Goal: Task Accomplishment & Management: Use online tool/utility

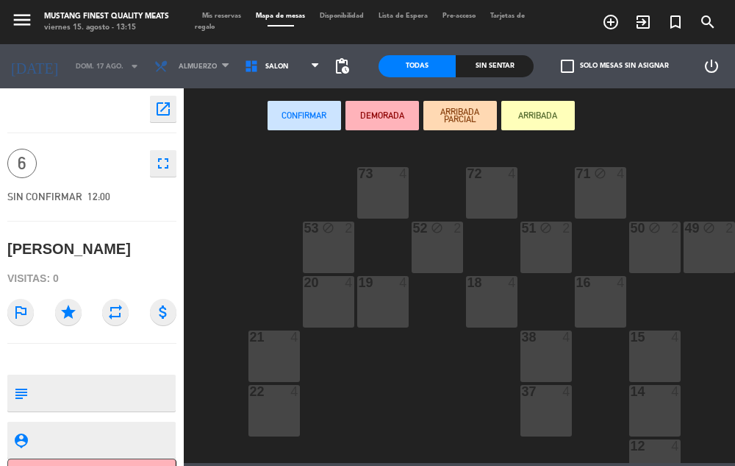
click at [235, 224] on div "73 4 72 4 71 block 4 69 16 14:00 70 16 14:00 80 8 50 block 2 53 block 2 52 bloc…" at bounding box center [463, 301] width 544 height 322
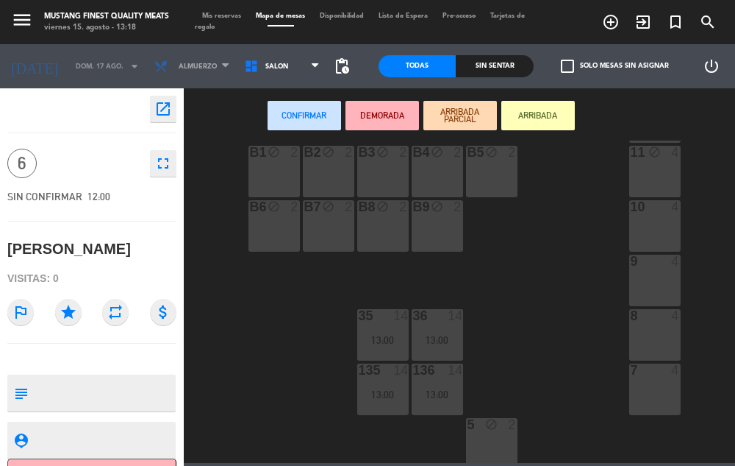
scroll to position [349, 0]
click at [638, 229] on div "10 4" at bounding box center [655, 224] width 51 height 51
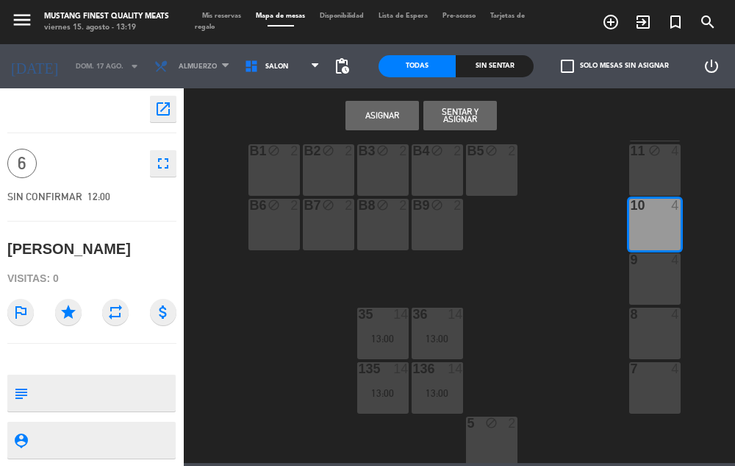
click at [527, 324] on div "73 4 72 4 71 block 4 69 16 14:00 70 16 14:00 80 8 50 block 2 53 block 2 52 bloc…" at bounding box center [463, 301] width 544 height 322
click at [553, 330] on div "73 4 72 4 71 block 4 69 16 14:00 70 16 14:00 80 8 50 block 2 53 block 2 52 bloc…" at bounding box center [463, 301] width 544 height 322
click at [638, 328] on div "8 4" at bounding box center [655, 332] width 51 height 51
click at [648, 224] on div "10 4" at bounding box center [655, 224] width 51 height 51
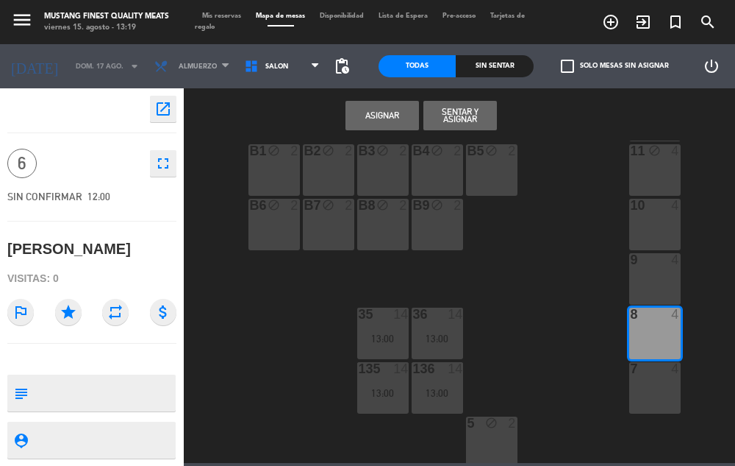
click at [499, 421] on div "block" at bounding box center [492, 423] width 24 height 14
click at [374, 124] on button "Asignar" at bounding box center [383, 115] width 74 height 29
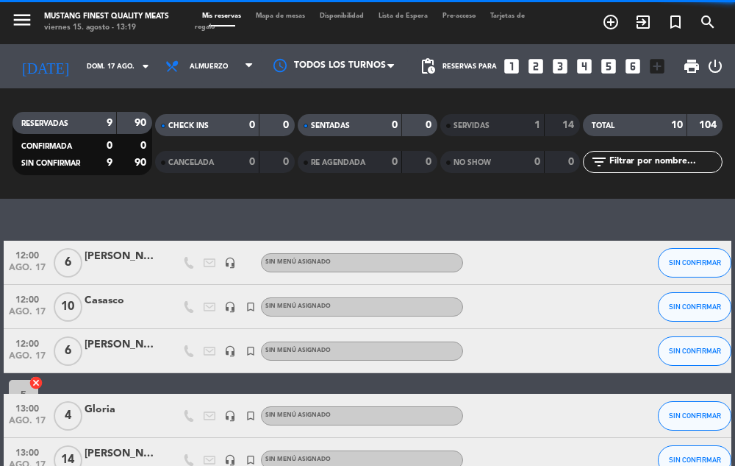
click at [277, 17] on span "Mapa de mesas" at bounding box center [281, 16] width 64 height 7
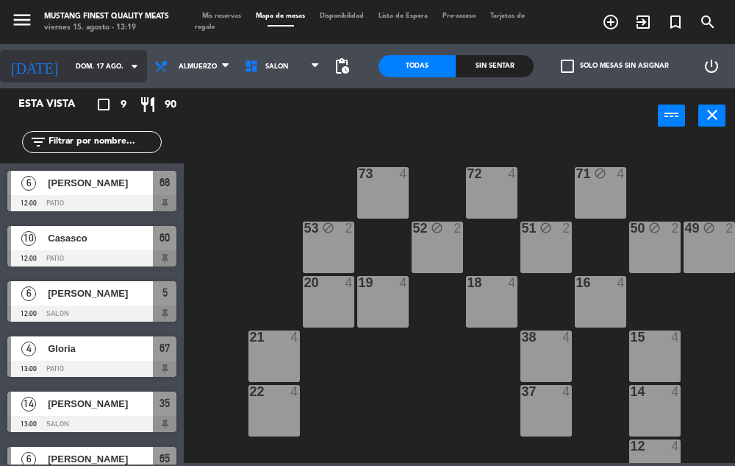
click at [92, 73] on input "dom. 17 ago." at bounding box center [115, 66] width 95 height 23
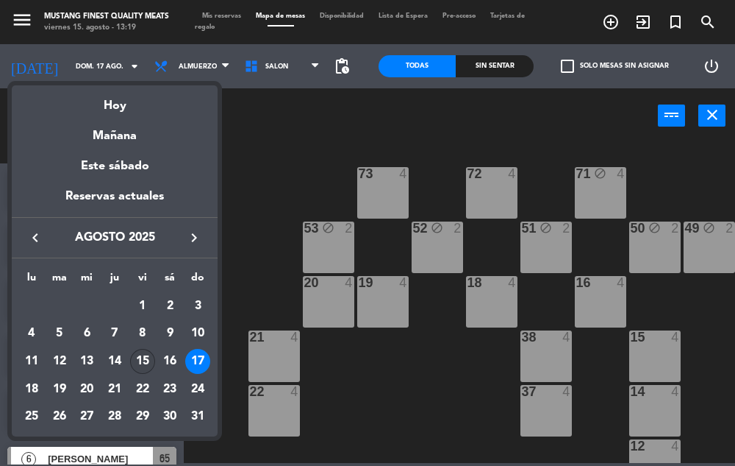
click at [144, 359] on div "15" at bounding box center [142, 361] width 25 height 25
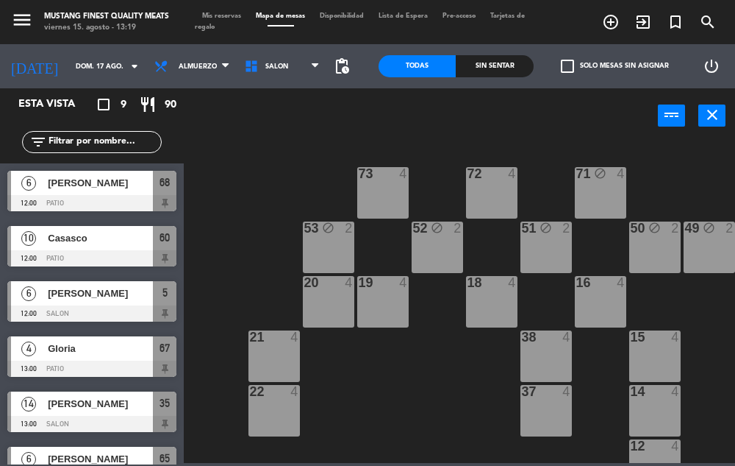
type input "vie. 15 ago."
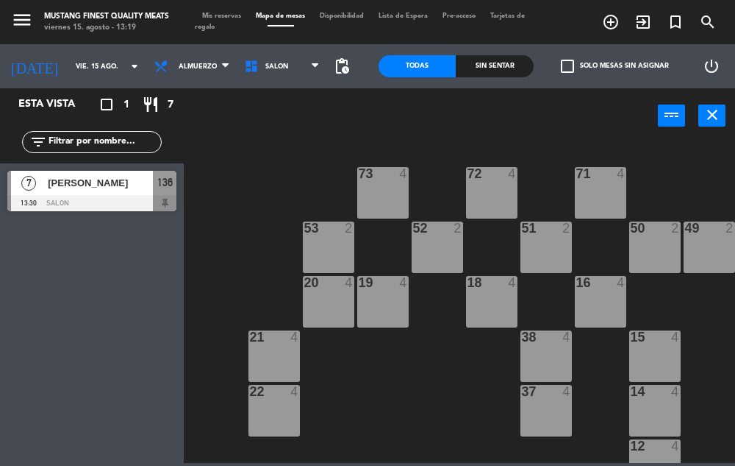
click at [123, 197] on div at bounding box center [91, 203] width 169 height 16
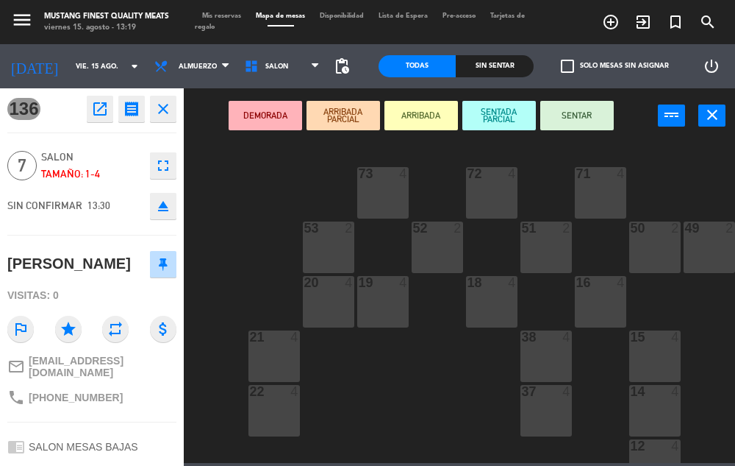
click at [571, 120] on button "SENTAR" at bounding box center [578, 115] width 74 height 29
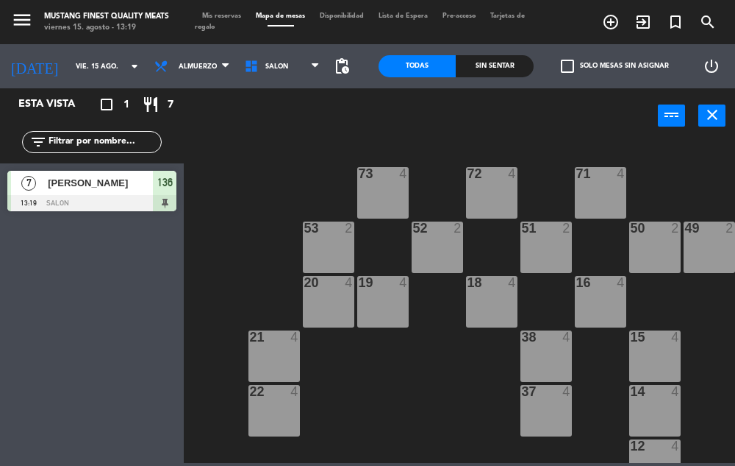
click at [143, 196] on div at bounding box center [91, 203] width 169 height 16
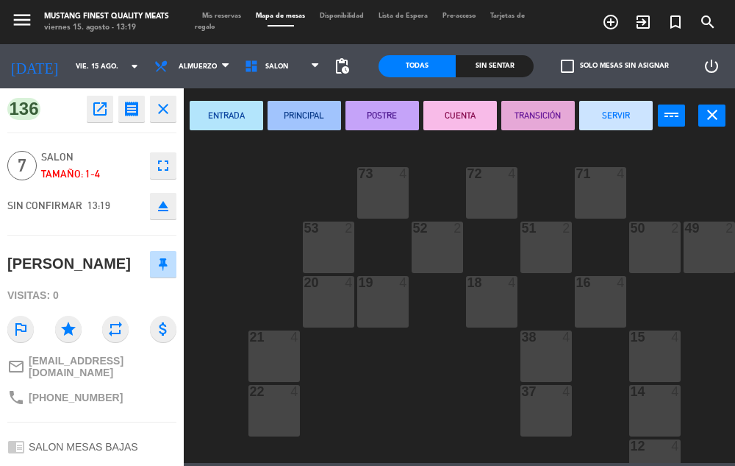
click at [615, 124] on button "SERVIR" at bounding box center [617, 115] width 74 height 29
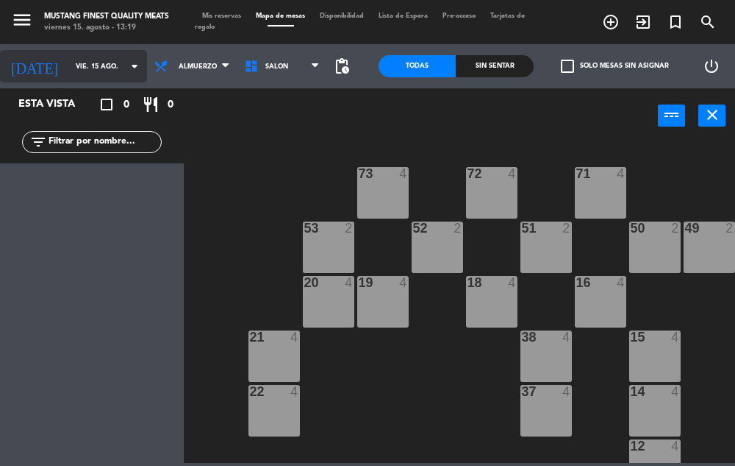
click at [91, 68] on input "vie. 15 ago." at bounding box center [115, 66] width 95 height 23
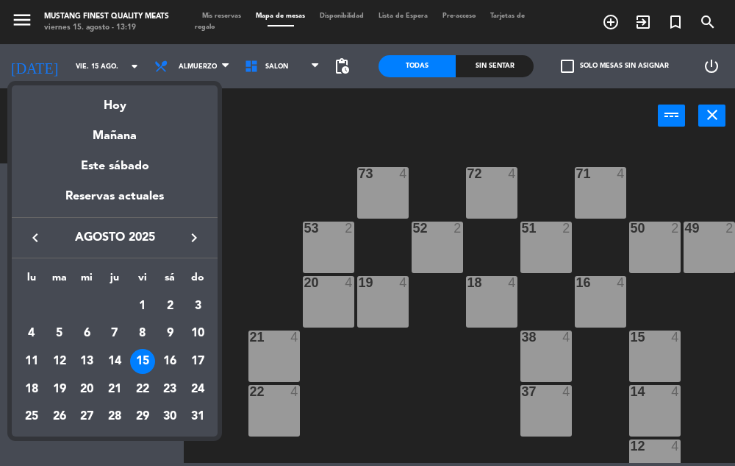
click at [263, 171] on div at bounding box center [367, 233] width 735 height 466
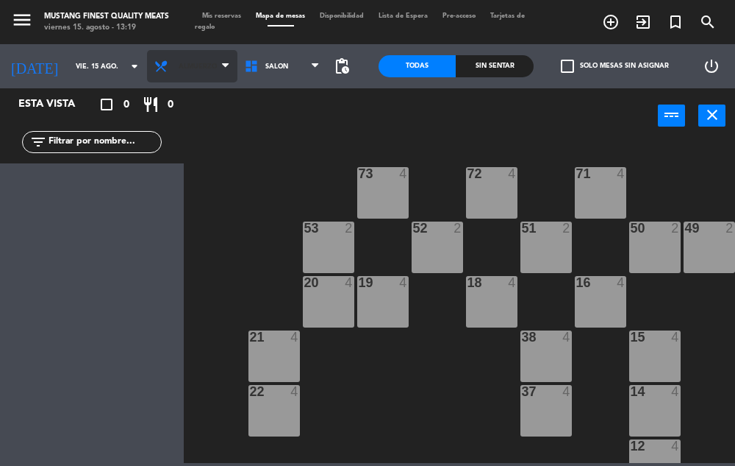
click at [205, 65] on span "Almuerzo" at bounding box center [192, 66] width 90 height 32
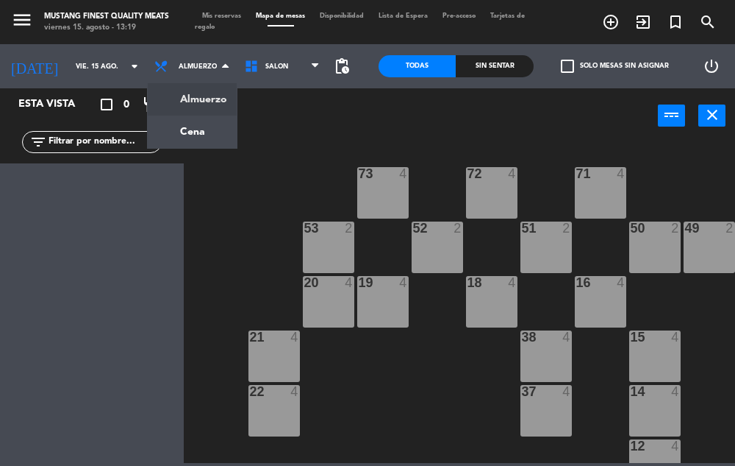
click at [289, 129] on div "power_input close" at bounding box center [421, 116] width 474 height 56
